Goal: Task Accomplishment & Management: Manage account settings

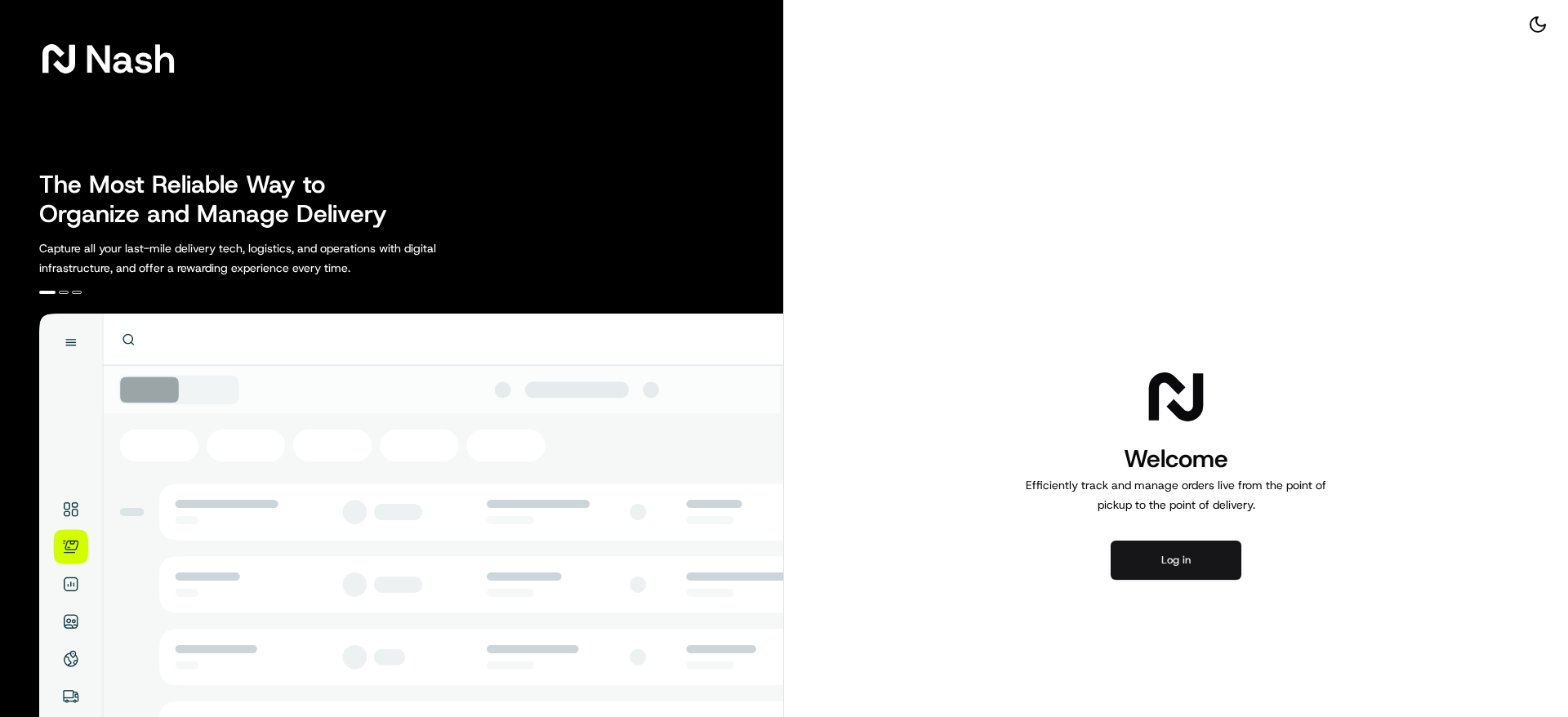
click at [1185, 543] on button "Log in" at bounding box center [1176, 560] width 131 height 39
